Goal: Navigation & Orientation: Find specific page/section

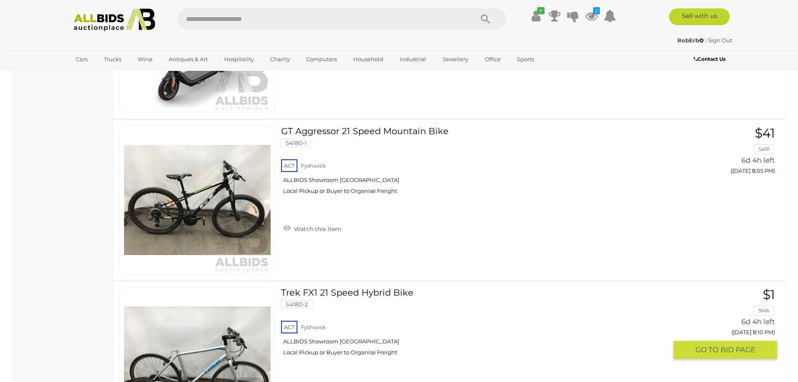
scroll to position [2011, 0]
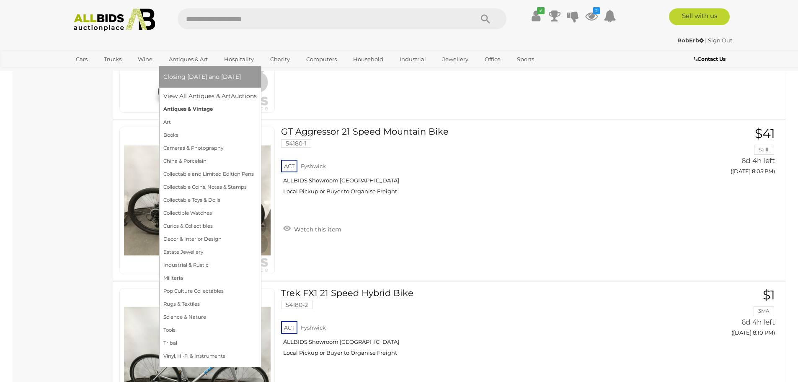
click at [180, 108] on link "Antiques & Vintage" at bounding box center [209, 109] width 93 height 13
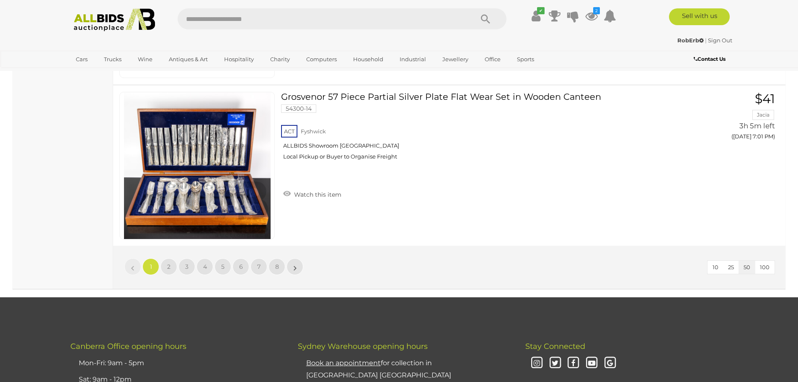
scroll to position [8003, 0]
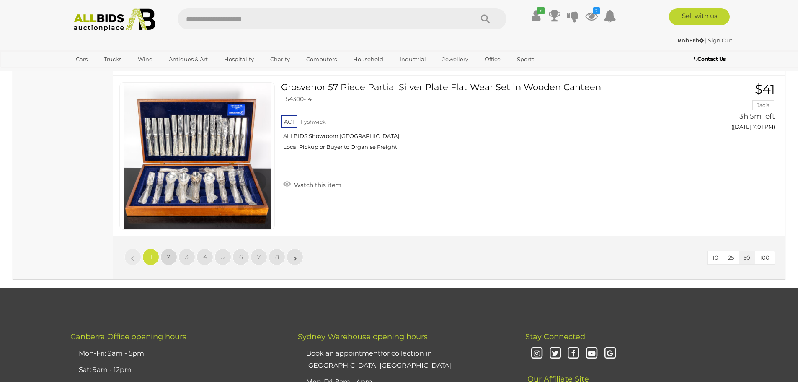
click at [169, 259] on span "2" at bounding box center [168, 257] width 3 height 8
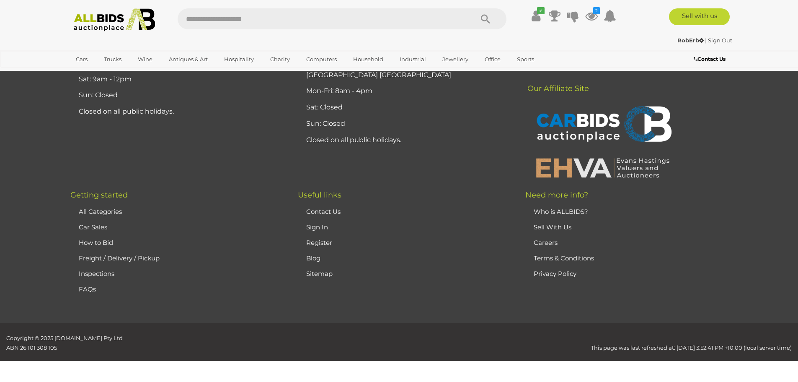
scroll to position [89, 0]
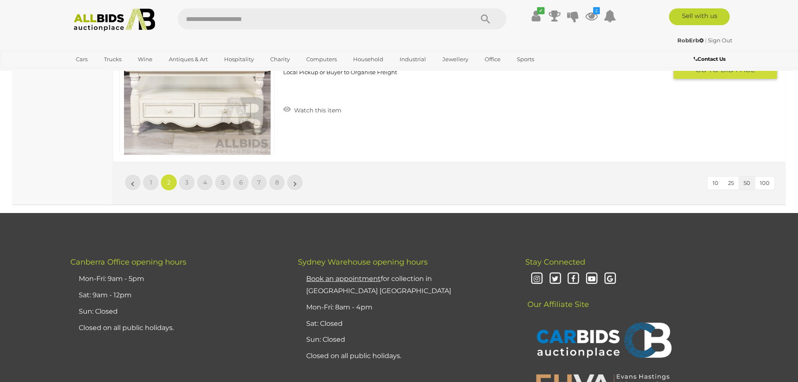
scroll to position [8129, 0]
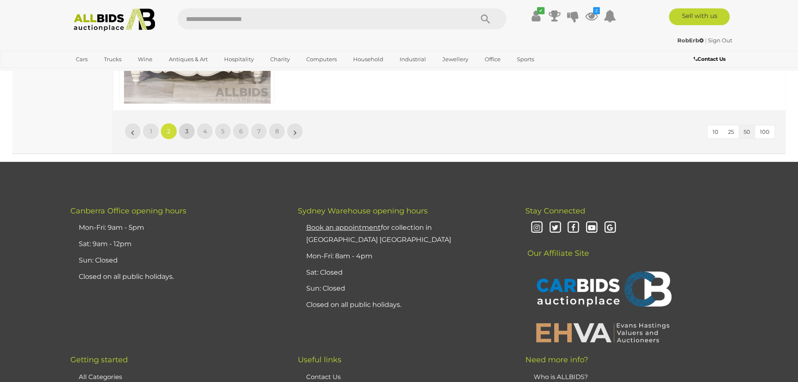
click at [185, 132] on link "3" at bounding box center [187, 131] width 17 height 17
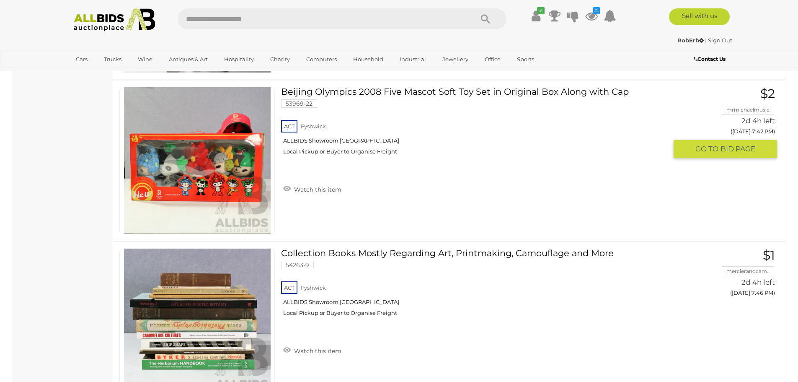
scroll to position [7967, 0]
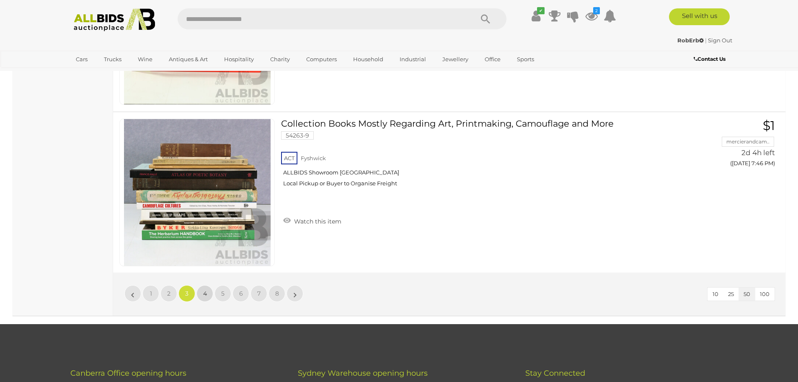
click at [201, 293] on link "4" at bounding box center [205, 293] width 17 height 17
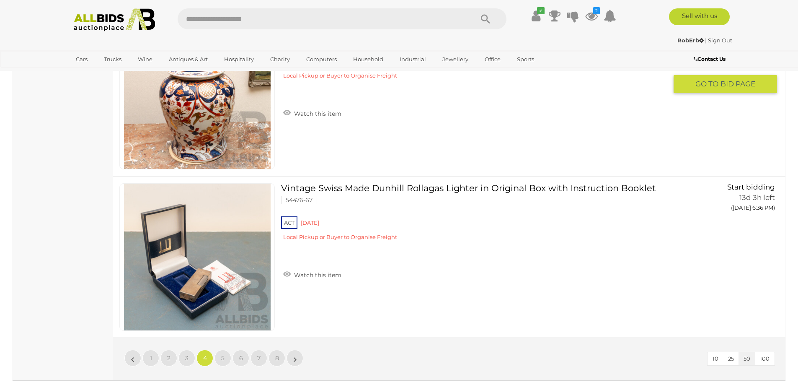
scroll to position [7925, 0]
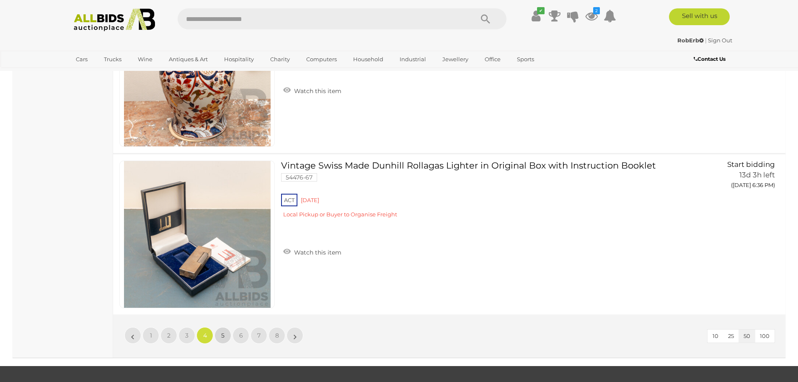
click at [222, 333] on span "5" at bounding box center [222, 335] width 3 height 8
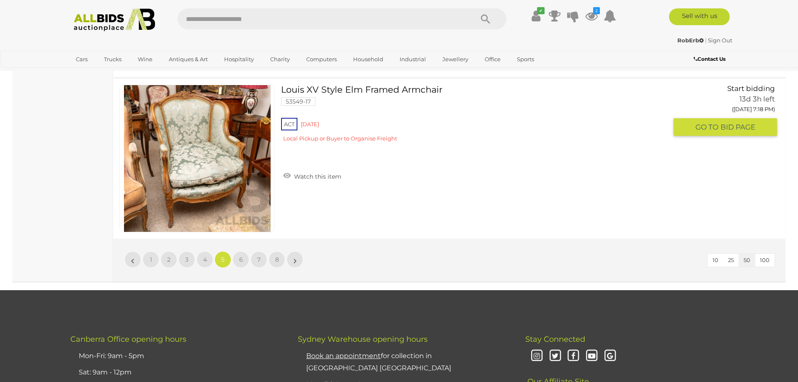
scroll to position [8009, 0]
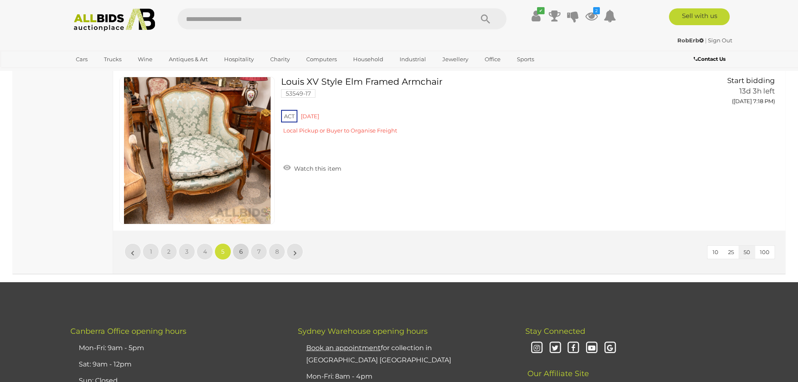
click at [244, 251] on link "6" at bounding box center [241, 251] width 17 height 17
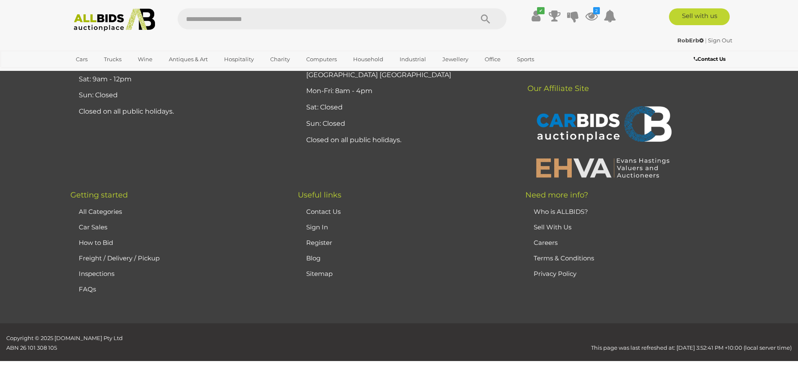
scroll to position [89, 0]
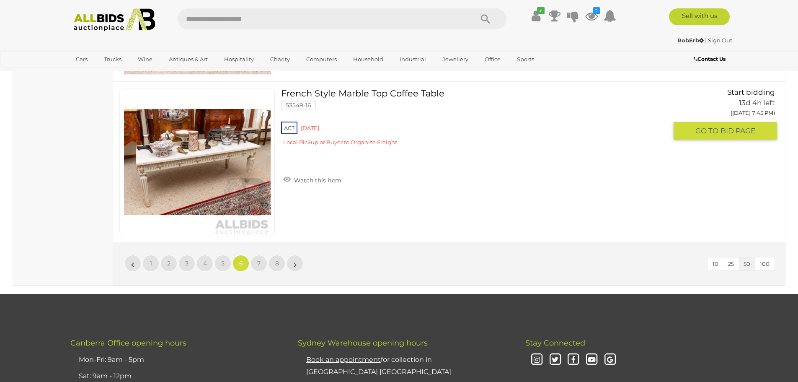
scroll to position [8009, 0]
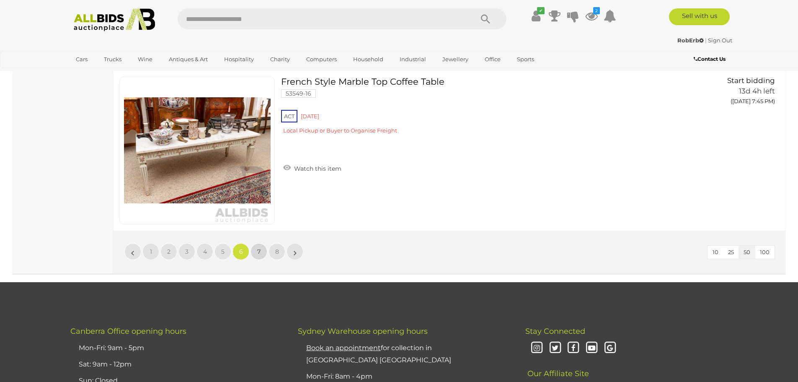
click at [261, 248] on span "7" at bounding box center [258, 252] width 3 height 8
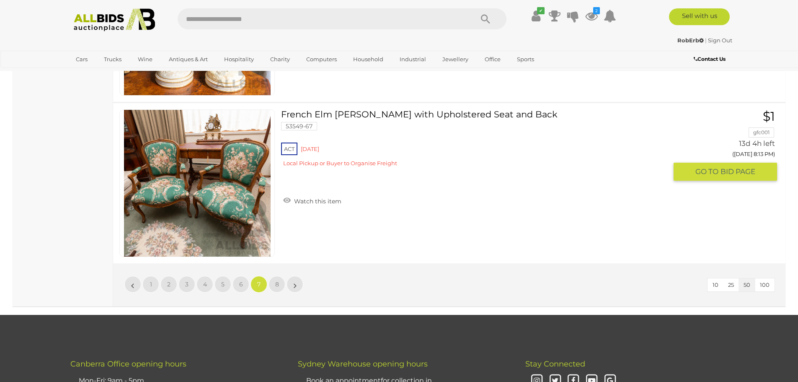
scroll to position [8009, 0]
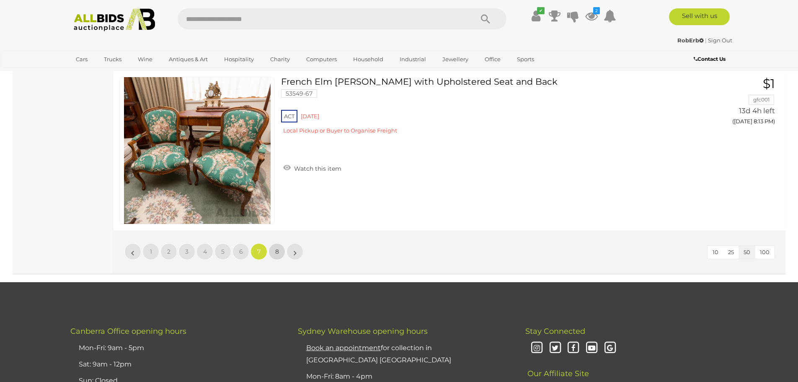
click at [276, 252] on span "8" at bounding box center [277, 252] width 4 height 8
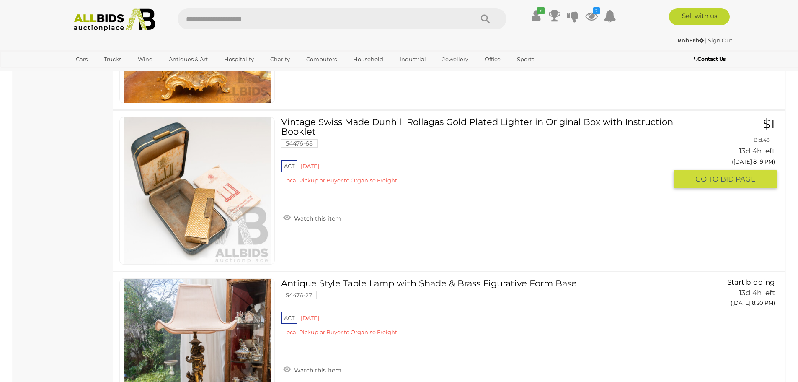
scroll to position [718, 0]
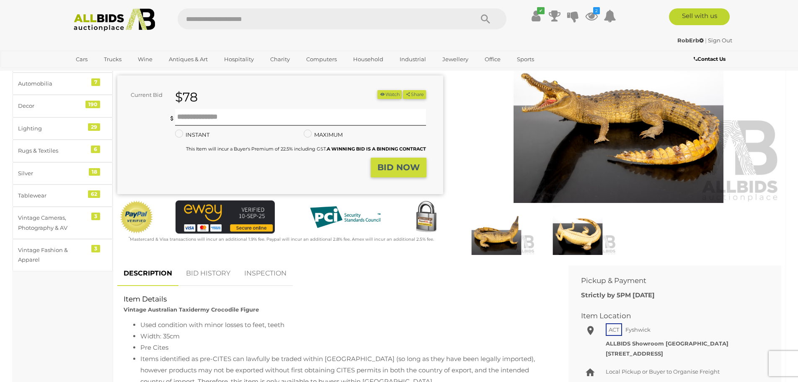
scroll to position [84, 0]
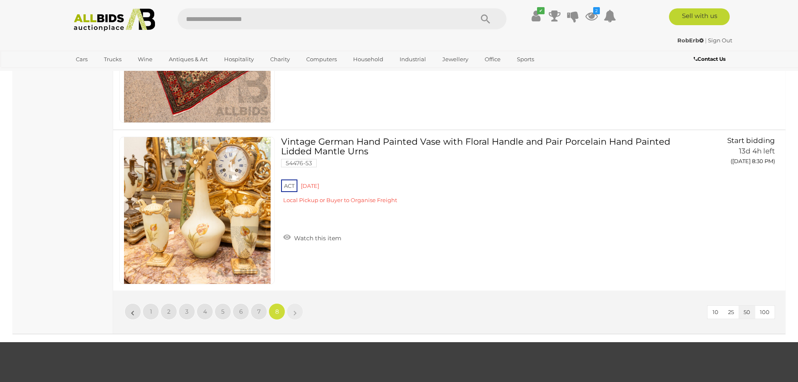
scroll to position [3106, 0]
